Goal: Communication & Community: Share content

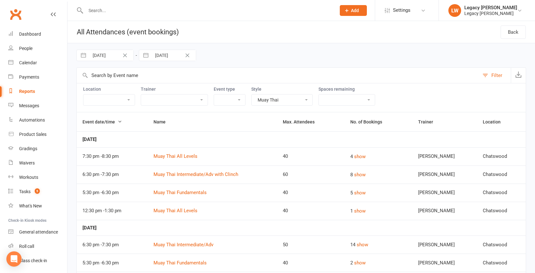
select select "2949"
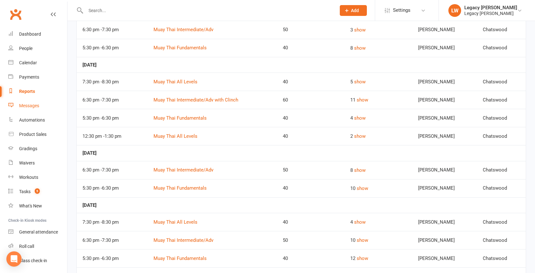
click at [27, 107] on div "Messages" at bounding box center [29, 105] width 20 height 5
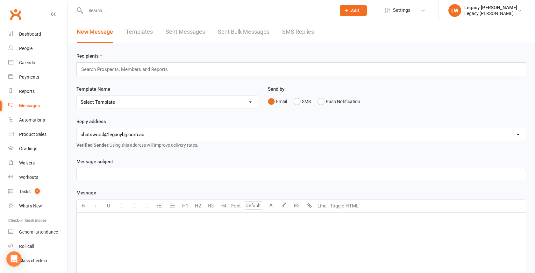
click at [129, 237] on div "﻿" at bounding box center [301, 261] width 449 height 96
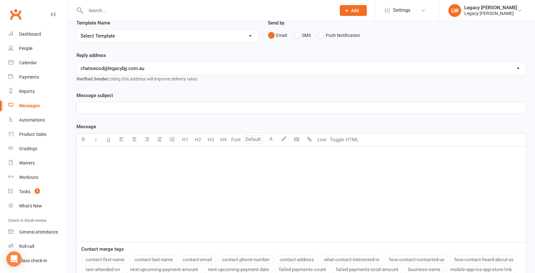
scroll to position [69, 0]
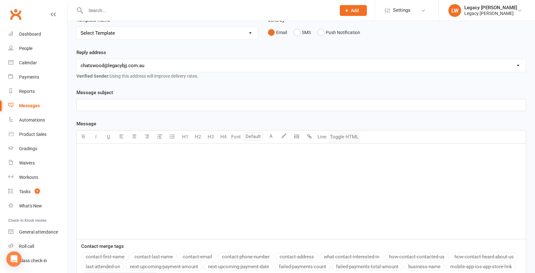
click at [348, 140] on button "Toggle HTML" at bounding box center [345, 137] width 32 height 13
click at [247, 179] on textarea at bounding box center [301, 192] width 450 height 96
paste textarea "<!DOCTYPE HTML PUBLIC "-//W3C//DTD XHTML 1.0 Transitional //EN" "[URL][DOMAIN_N…"
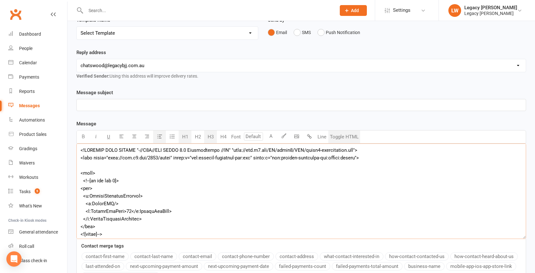
scroll to position [16045, 0]
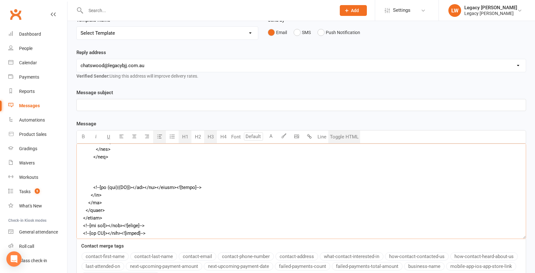
type textarea "<!DOCTYPE HTML PUBLIC "-//W3C//DTD XHTML 1.0 Transitional //EN" "[URL][DOMAIN_N…"
click at [343, 141] on button "Toggle HTML" at bounding box center [345, 137] width 32 height 13
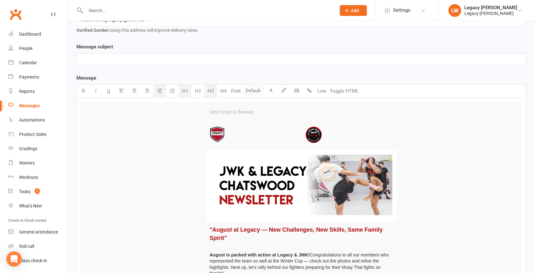
scroll to position [0, 0]
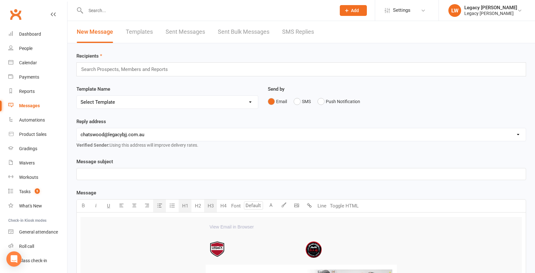
click at [157, 71] on input "text" at bounding box center [127, 69] width 93 height 8
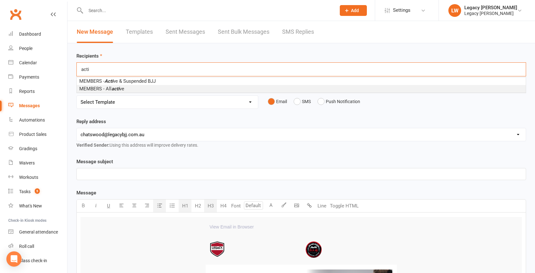
type input "acti"
click at [139, 88] on li "MEMBERS - All acti ve" at bounding box center [301, 89] width 449 height 8
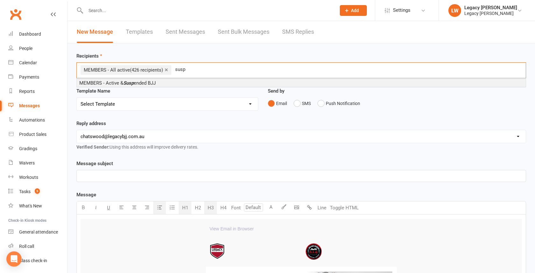
type input "susp"
click at [170, 82] on li "MEMBERS - Active & [PERSON_NAME] ended BJJ" at bounding box center [301, 83] width 449 height 8
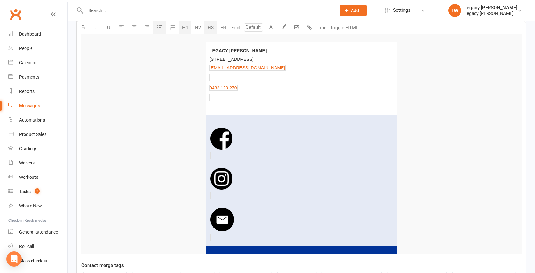
scroll to position [1807, 0]
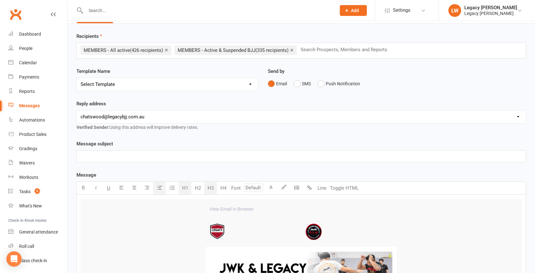
scroll to position [0, 0]
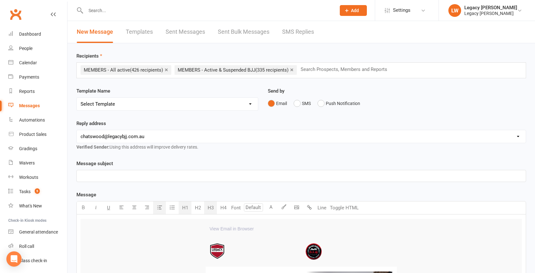
click at [124, 175] on p "﻿" at bounding box center [302, 176] width 442 height 8
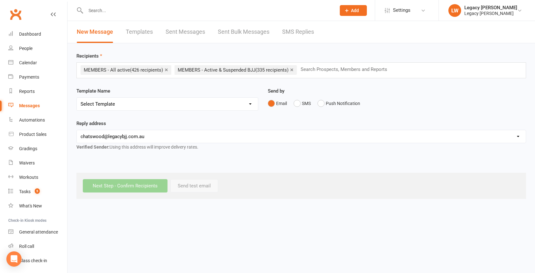
drag, startPoint x: 213, startPoint y: 108, endPoint x: 245, endPoint y: 116, distance: 33.5
click at [273, 186] on div "Next Step - Confirm Recipients Send test email" at bounding box center [301, 186] width 450 height 26
click at [275, 208] on html "Prospect Member Non-attending contact Class / event Appointment Grading event T…" at bounding box center [267, 104] width 535 height 208
click at [31, 107] on div "Messages" at bounding box center [29, 105] width 21 height 5
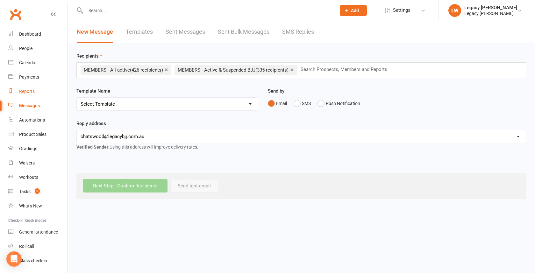
click at [30, 88] on link "Reports" at bounding box center [37, 91] width 59 height 14
select select "100"
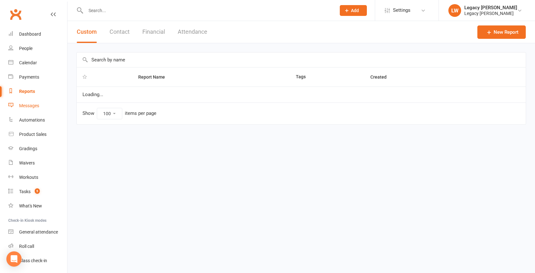
click at [29, 105] on div "Messages" at bounding box center [29, 105] width 20 height 5
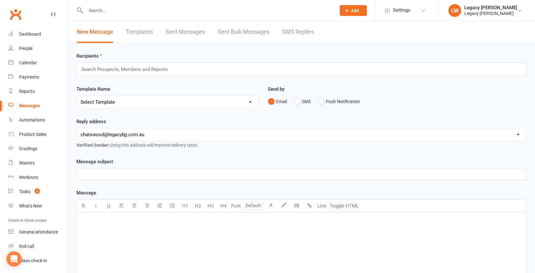
click at [351, 206] on button "Toggle HTML" at bounding box center [345, 206] width 32 height 13
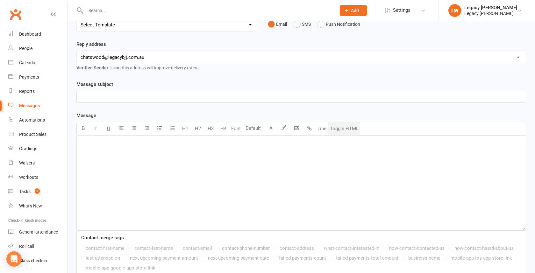
scroll to position [137, 0]
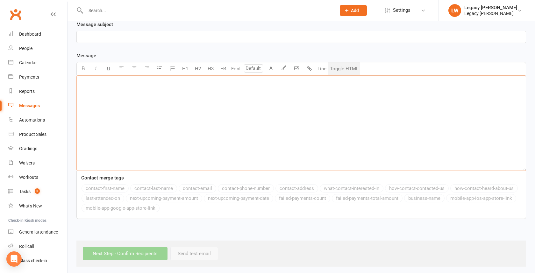
click at [202, 118] on textarea at bounding box center [301, 124] width 450 height 96
paste textarea "<!DOCTYPE HTML PUBLIC "-//W3C//DTD XHTML 1.0 Transitional //EN" "[URL][DOMAIN_N…"
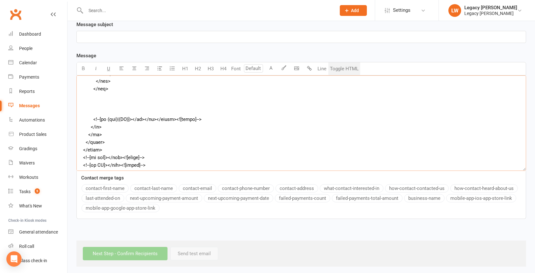
scroll to position [16042, 0]
type textarea "<!DOCTYPE HTML PUBLIC "-//W3C//DTD XHTML 1.0 Transitional //EN" "[URL][DOMAIN_N…"
click at [338, 69] on button "Toggle HTML" at bounding box center [345, 68] width 32 height 13
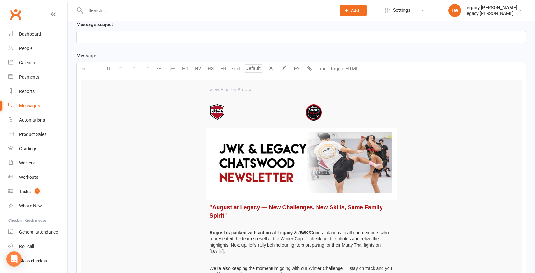
type input "18"
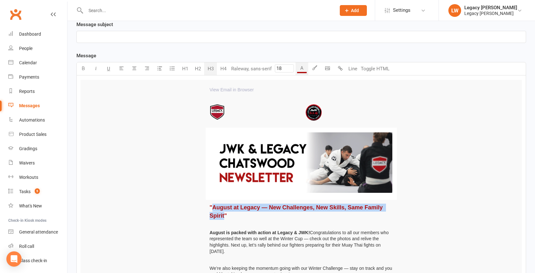
drag, startPoint x: 213, startPoint y: 206, endPoint x: 224, endPoint y: 213, distance: 12.6
click at [224, 213] on span ""August at Legacy — New Challenges, New Skills, Same Family Spirit"" at bounding box center [297, 212] width 175 height 14
copy span "August at Legacy — New Challenges, New Skills, Same Family Spirit"
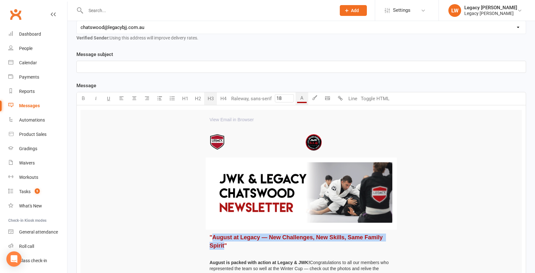
scroll to position [97, 0]
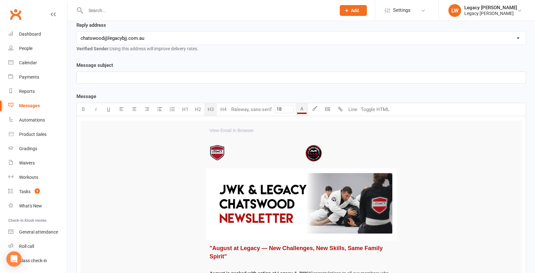
click at [120, 79] on p "﻿" at bounding box center [302, 78] width 442 height 8
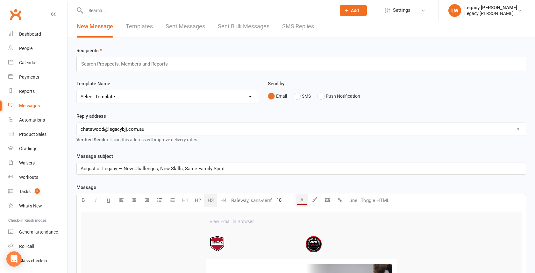
scroll to position [0, 0]
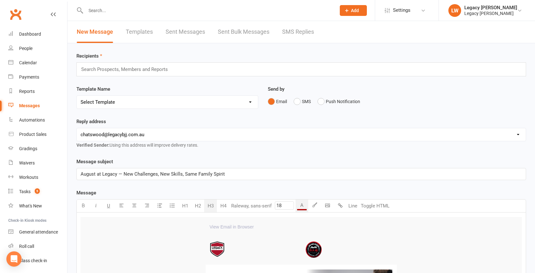
click at [154, 68] on input "text" at bounding box center [127, 69] width 93 height 8
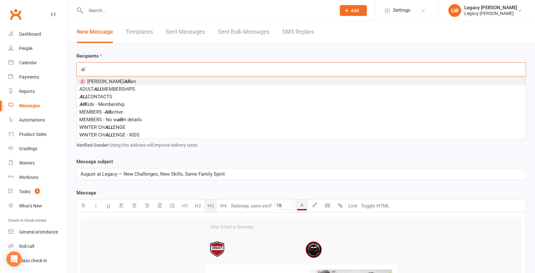
type input "a"
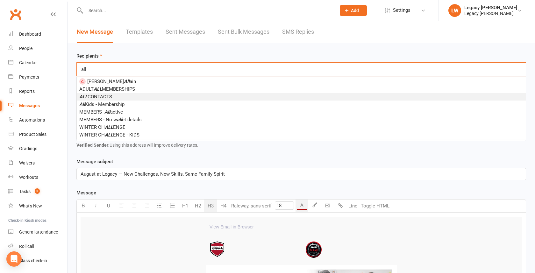
type input "all"
click at [116, 95] on li "ALL CONTACTS" at bounding box center [301, 97] width 449 height 8
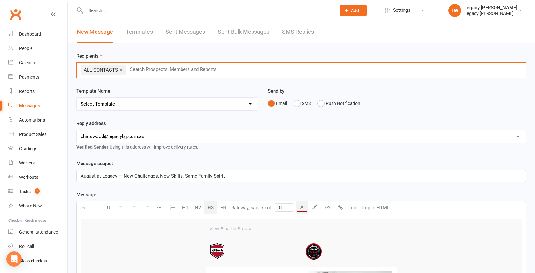
click at [121, 69] on link "×" at bounding box center [121, 70] width 4 height 10
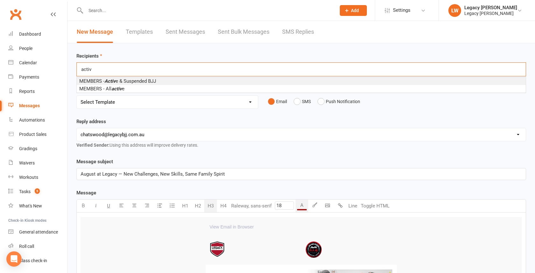
type input "activ"
click at [123, 77] on li "MEMBERS - Activ e & Suspended BJJ" at bounding box center [301, 81] width 449 height 8
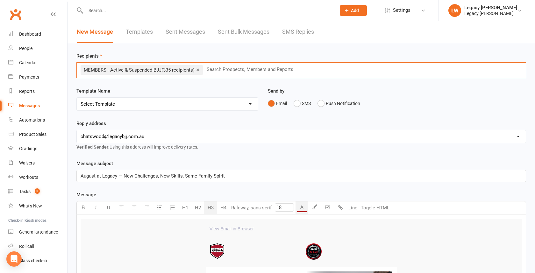
click at [240, 70] on input "text" at bounding box center [252, 69] width 93 height 8
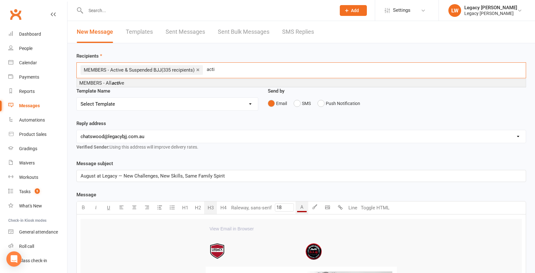
type input "acti"
click at [204, 83] on li "MEMBERS - All acti ve" at bounding box center [301, 83] width 449 height 8
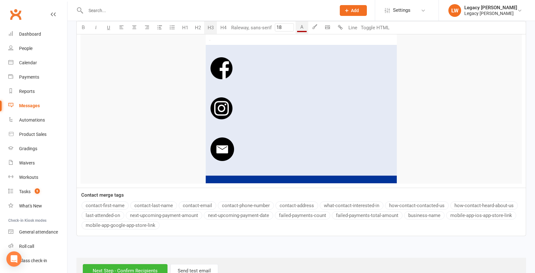
scroll to position [1807, 0]
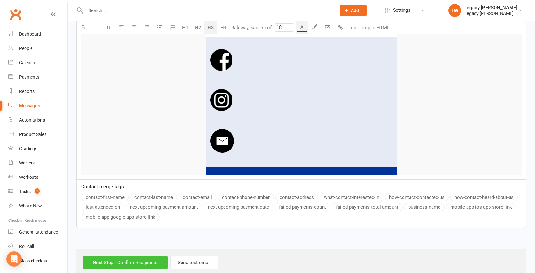
click at [126, 256] on input "Next Step - Confirm Recipients" at bounding box center [125, 262] width 85 height 13
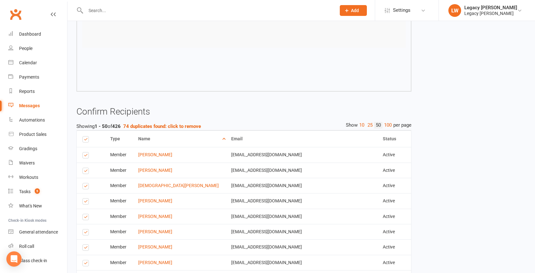
scroll to position [11385, 0]
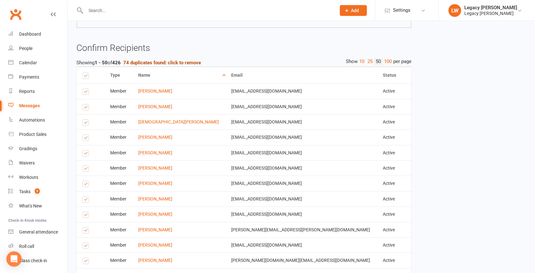
click at [186, 60] on strong "74 duplicates found: click to remove" at bounding box center [162, 63] width 78 height 6
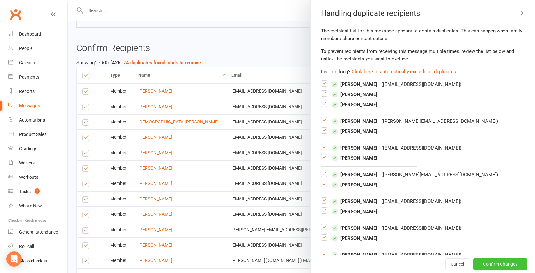
click at [499, 264] on button "Confirm Changes" at bounding box center [501, 264] width 54 height 11
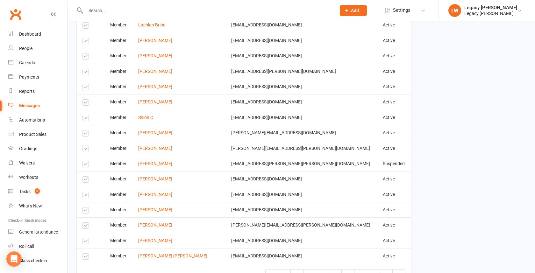
scroll to position [12012, 0]
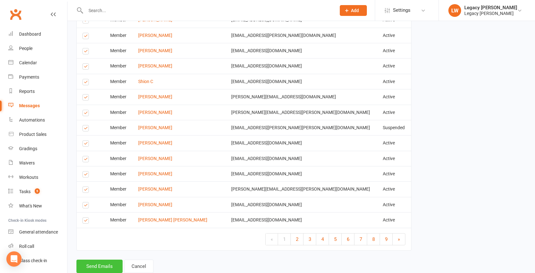
click at [93, 260] on button "Send Emails" at bounding box center [99, 266] width 46 height 13
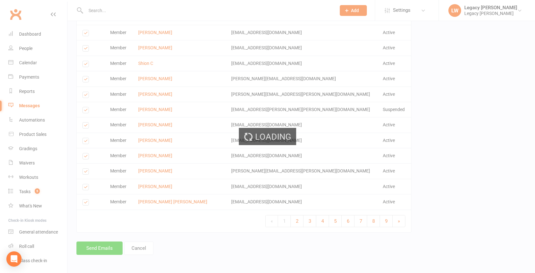
scroll to position [11841, 0]
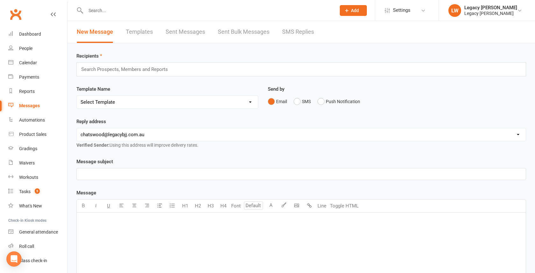
click at [150, 69] on input "text" at bounding box center [127, 69] width 93 height 8
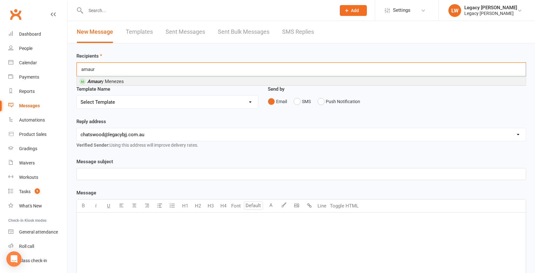
type input "amaur"
click at [138, 80] on li "Amaur y [PERSON_NAME]" at bounding box center [301, 81] width 449 height 8
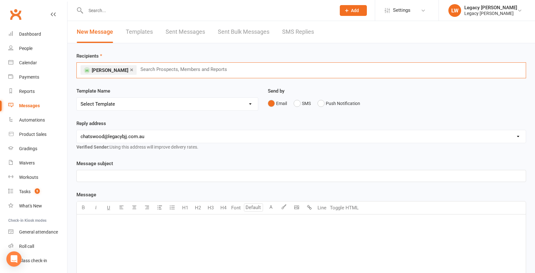
click at [141, 174] on p "﻿" at bounding box center [302, 176] width 442 height 8
click at [163, 235] on div "﻿" at bounding box center [301, 263] width 449 height 96
click at [343, 207] on button "Toggle HTML" at bounding box center [345, 208] width 32 height 13
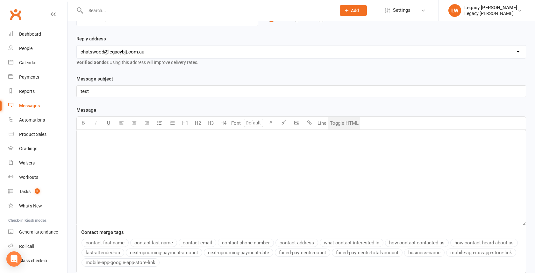
scroll to position [100, 0]
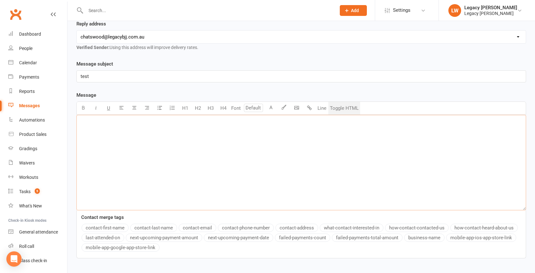
click at [284, 158] on textarea at bounding box center [301, 163] width 450 height 96
paste textarea "<!DOCTYPE HTML PUBLIC "-//W3C//DTD XHTML 1.0 Transitional //EN" "[URL][DOMAIN_N…"
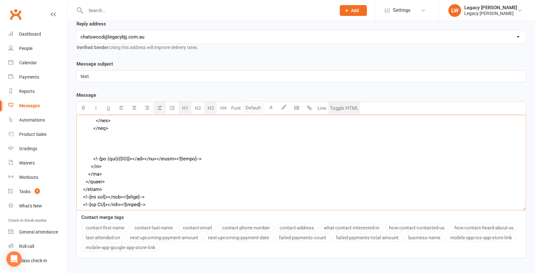
scroll to position [16049, 0]
type textarea "<!DOCTYPE HTML PUBLIC "-//W3C//DTD XHTML 1.0 Transitional //EN" "[URL][DOMAIN_N…"
click at [229, 262] on div "Message subject test Message Text colour U H1 H2 H3 H4 Font A Line Toggle HTML …" at bounding box center [301, 163] width 459 height 207
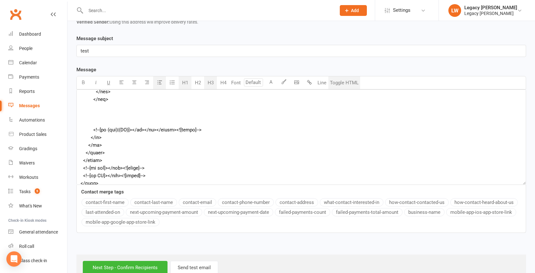
scroll to position [139, 0]
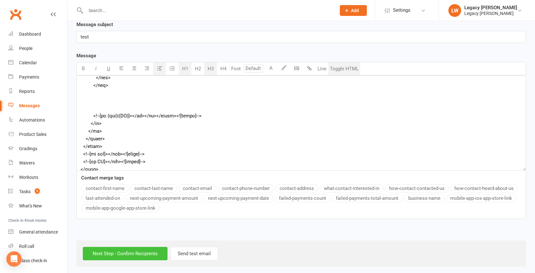
click at [142, 251] on input "Next Step - Confirm Recipients" at bounding box center [125, 253] width 85 height 13
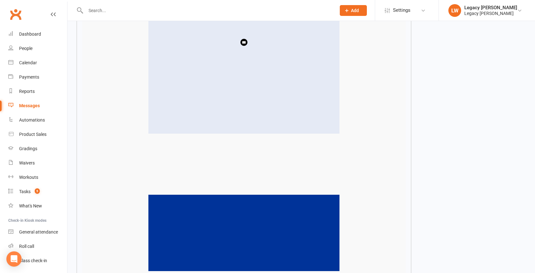
scroll to position [11252, 0]
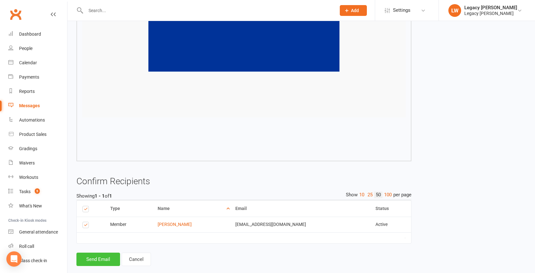
click at [95, 253] on button "Send Email" at bounding box center [98, 259] width 44 height 13
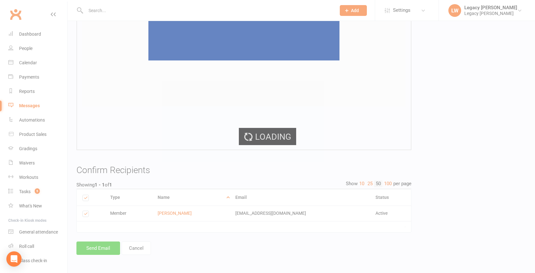
scroll to position [11081, 0]
